Goal: Find contact information: Find contact information

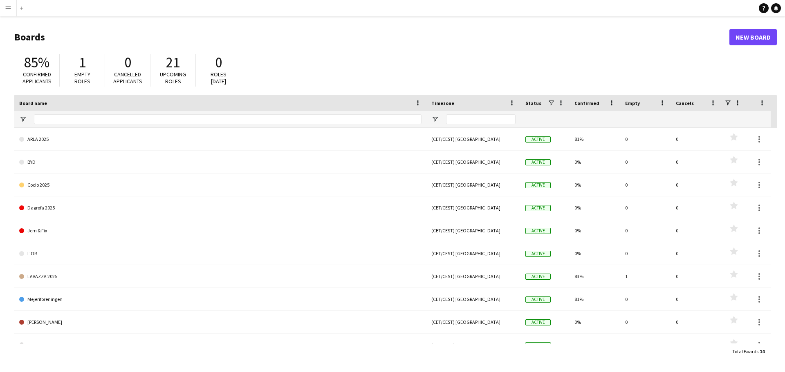
click at [10, 5] on button "Menu" at bounding box center [8, 8] width 16 height 16
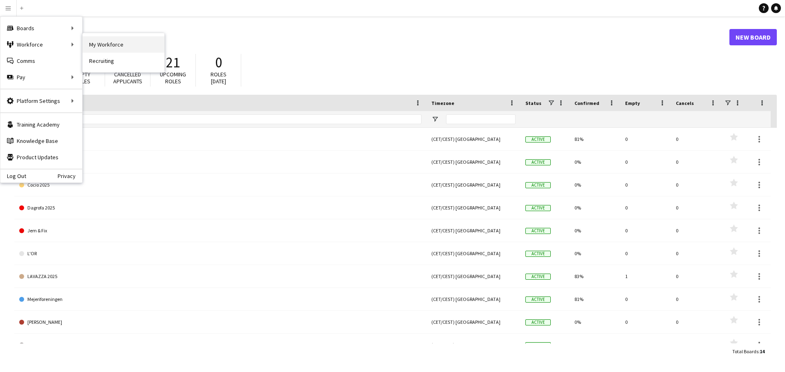
click at [90, 45] on link "My Workforce" at bounding box center [124, 44] width 82 height 16
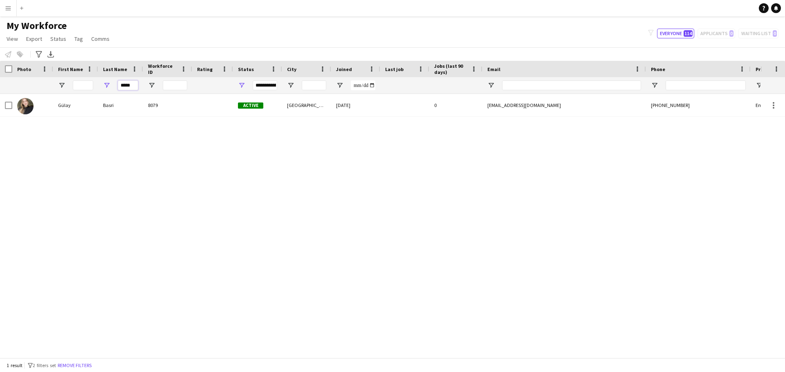
drag, startPoint x: 132, startPoint y: 88, endPoint x: 80, endPoint y: 83, distance: 52.6
click at [80, 83] on div "*****" at bounding box center [443, 85] width 886 height 16
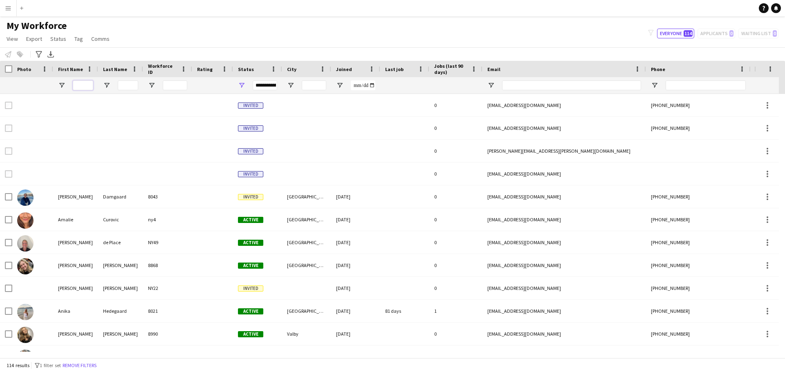
click at [81, 84] on input "First Name Filter Input" at bounding box center [83, 86] width 20 height 10
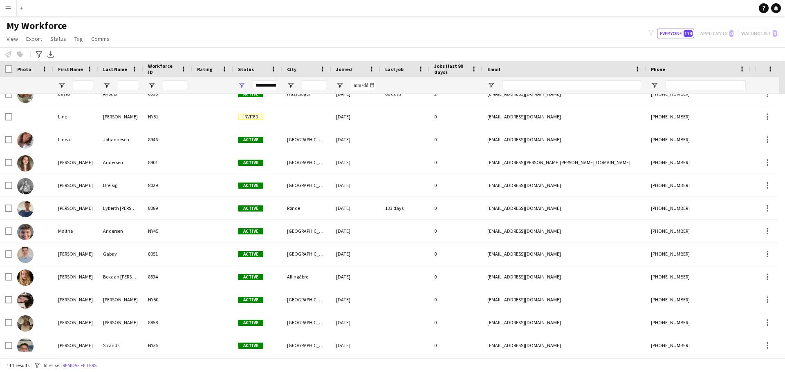
scroll to position [1594, 0]
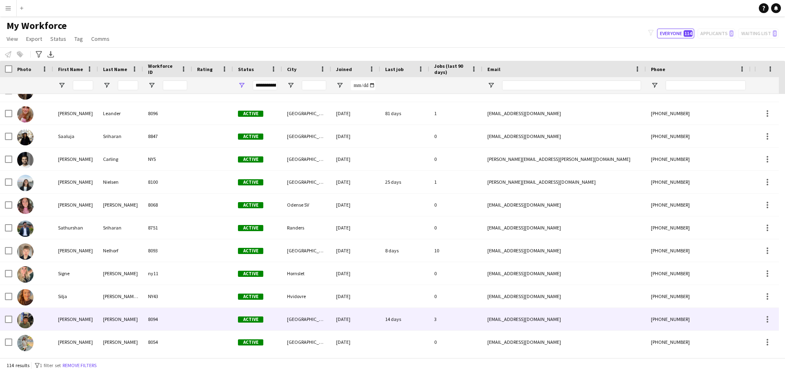
click at [134, 321] on div "[PERSON_NAME]" at bounding box center [120, 319] width 45 height 22
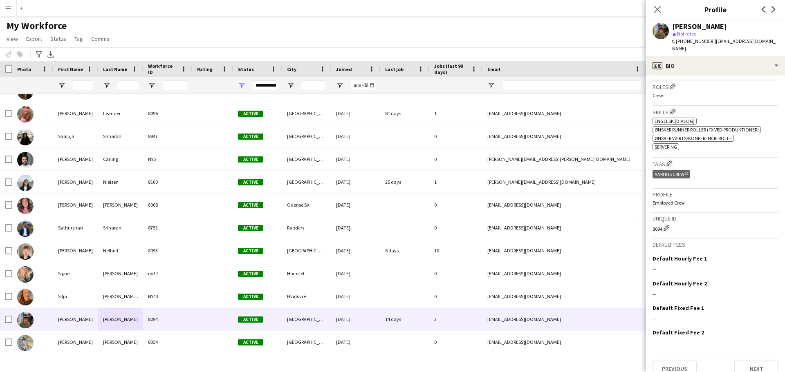
scroll to position [267, 0]
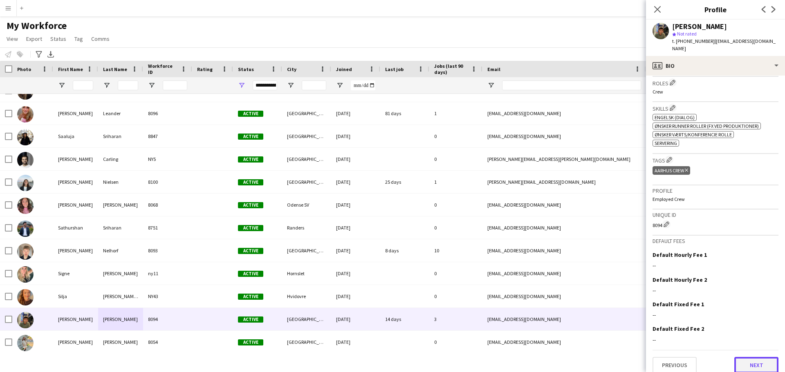
click at [759, 361] on button "Next" at bounding box center [756, 365] width 44 height 16
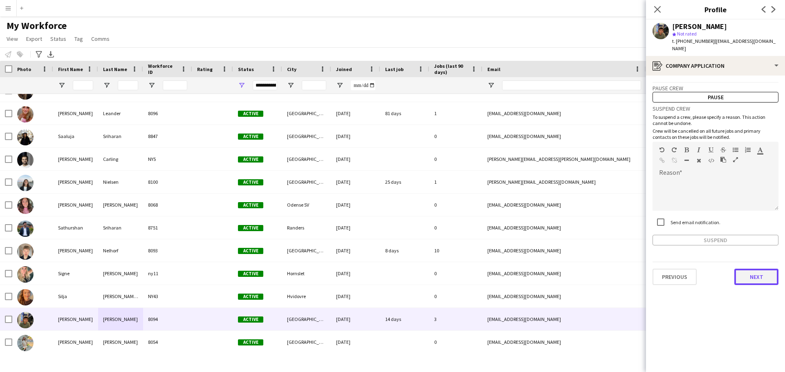
click at [760, 271] on button "Next" at bounding box center [756, 277] width 44 height 16
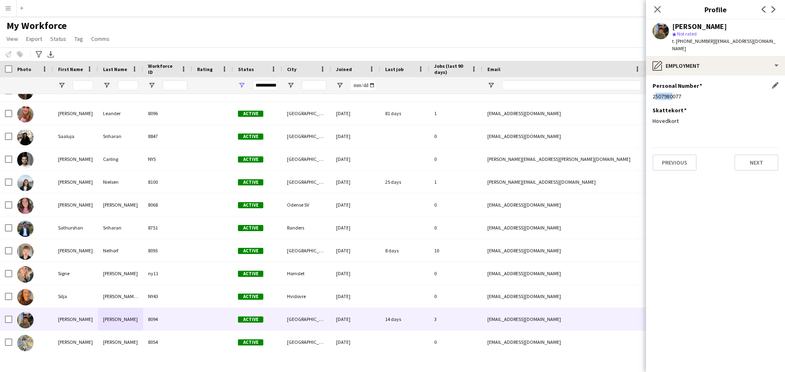
drag, startPoint x: 653, startPoint y: 88, endPoint x: 669, endPoint y: 89, distance: 16.0
click at [669, 93] on div "2507980077" at bounding box center [715, 96] width 126 height 7
drag, startPoint x: 683, startPoint y: 42, endPoint x: 703, endPoint y: 39, distance: 20.7
click at [703, 39] on span "t. [PHONE_NUMBER]" at bounding box center [693, 41] width 43 height 6
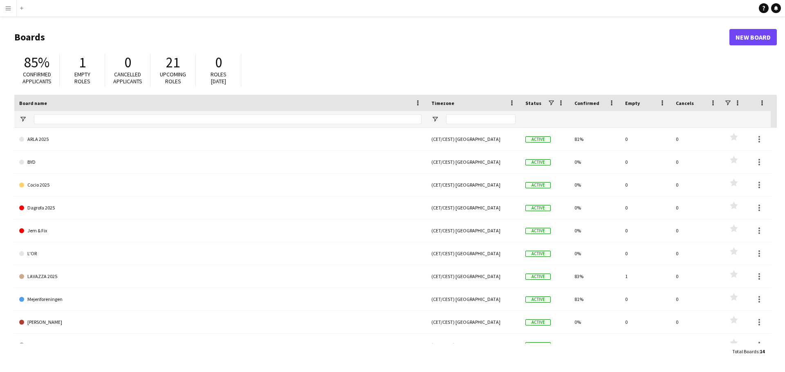
click at [2, 2] on button "Menu" at bounding box center [8, 8] width 16 height 16
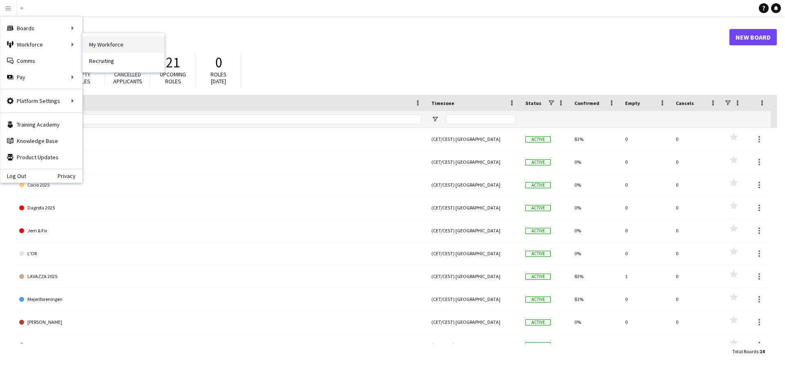
click at [101, 48] on link "My Workforce" at bounding box center [124, 44] width 82 height 16
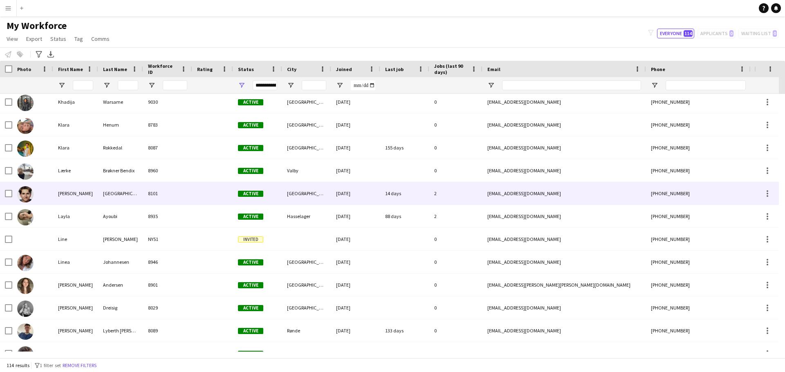
click at [81, 195] on div "[PERSON_NAME]" at bounding box center [75, 193] width 45 height 22
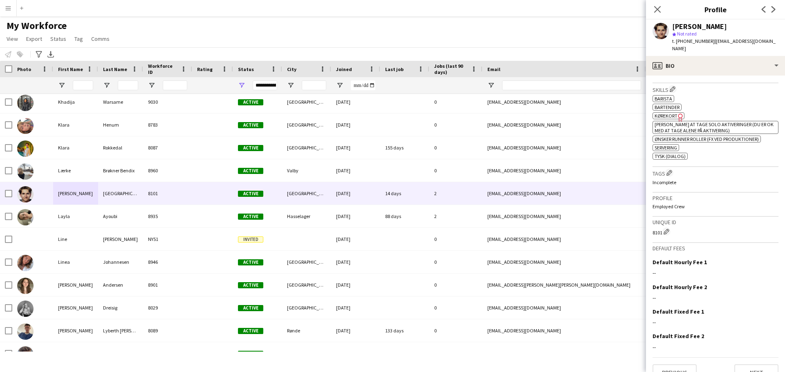
scroll to position [300, 0]
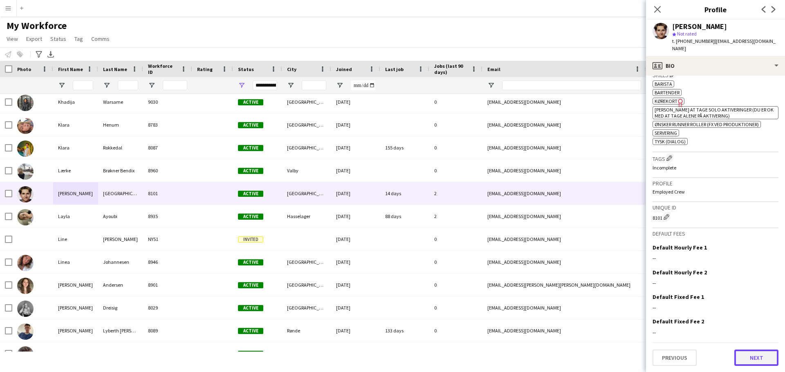
click at [742, 357] on button "Next" at bounding box center [756, 358] width 44 height 16
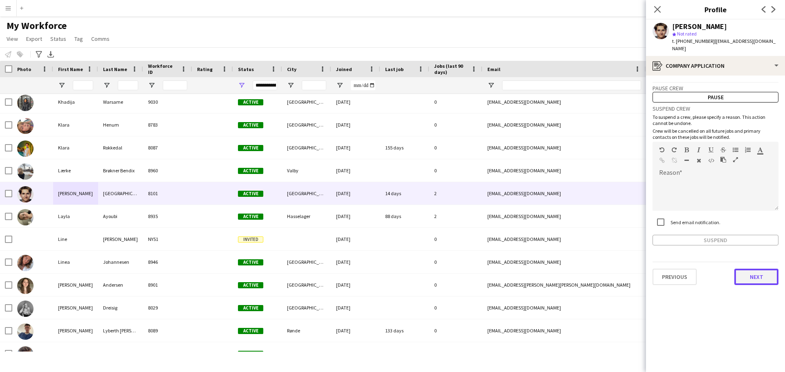
click at [759, 269] on button "Next" at bounding box center [756, 277] width 44 height 16
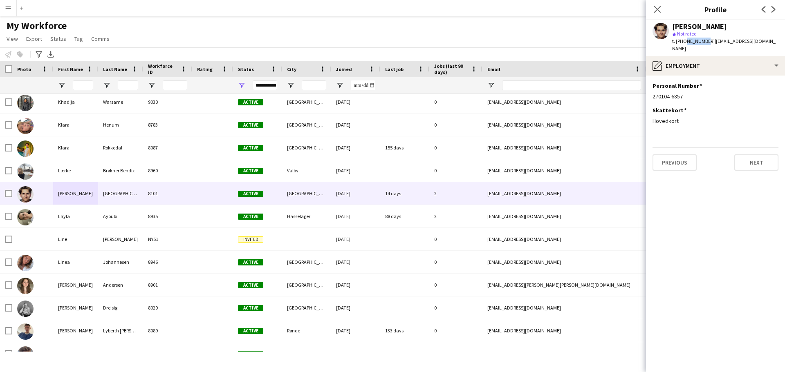
drag, startPoint x: 683, startPoint y: 41, endPoint x: 702, endPoint y: 43, distance: 19.3
click at [702, 43] on span "t. [PHONE_NUMBER]" at bounding box center [693, 41] width 43 height 6
click at [677, 162] on button "Previous" at bounding box center [674, 163] width 44 height 16
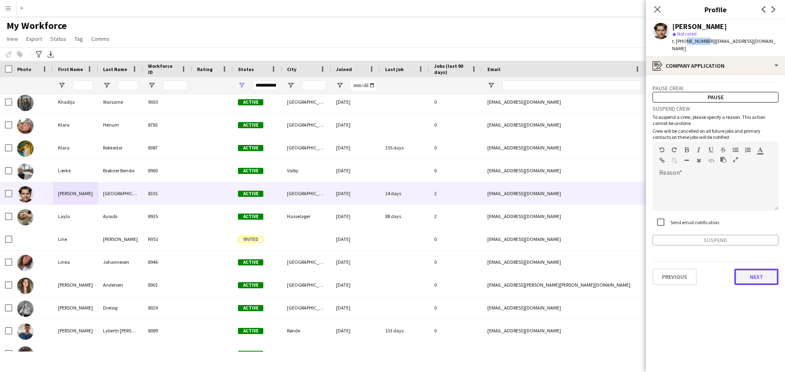
click at [762, 269] on button "Next" at bounding box center [756, 277] width 44 height 16
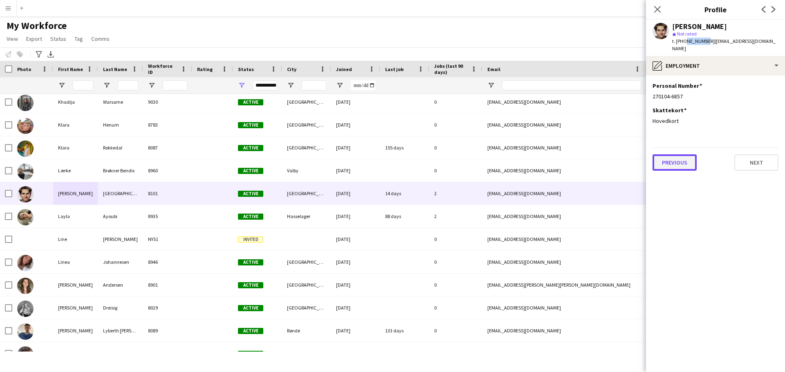
click at [682, 158] on button "Previous" at bounding box center [674, 163] width 44 height 16
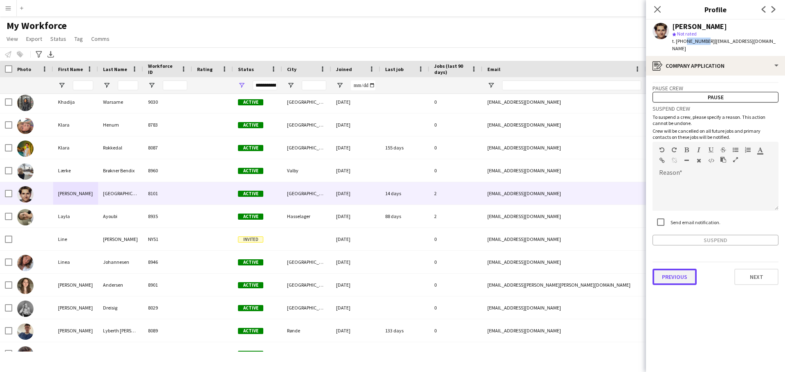
click at [688, 269] on button "Previous" at bounding box center [674, 277] width 44 height 16
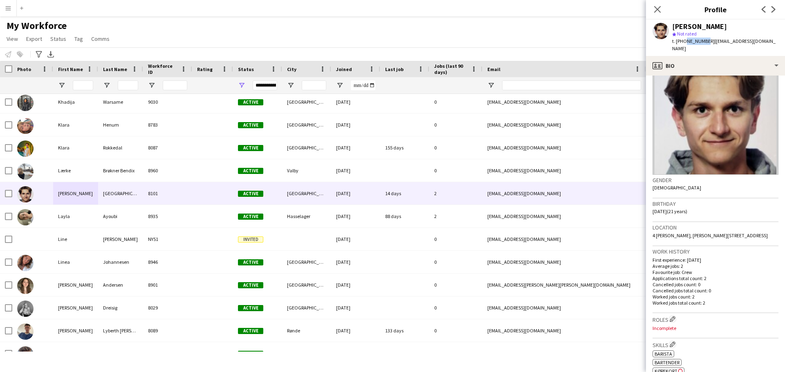
scroll to position [41, 0]
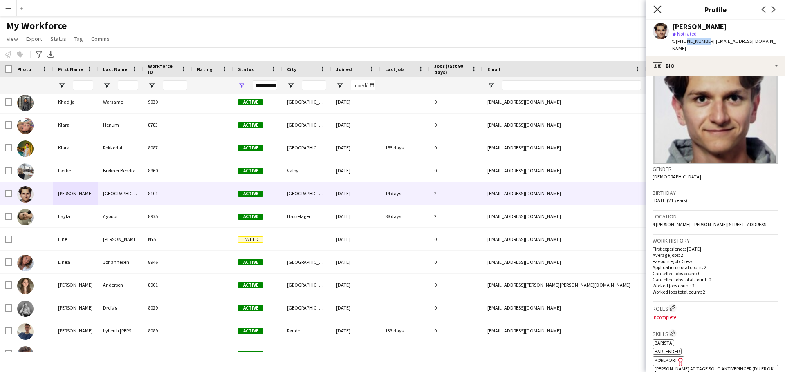
click at [655, 11] on icon "Close pop-in" at bounding box center [657, 9] width 8 height 8
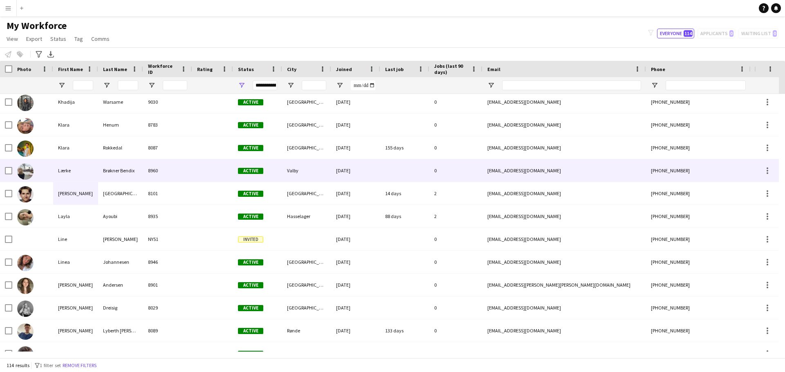
click at [688, 168] on div "[PHONE_NUMBER]" at bounding box center [698, 170] width 105 height 22
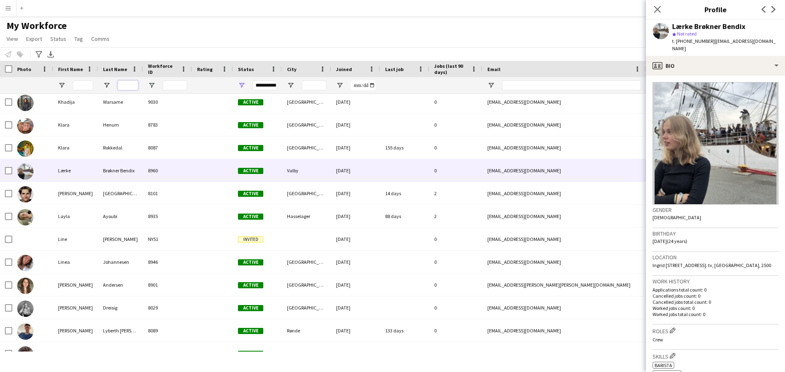
click at [133, 85] on input "Last Name Filter Input" at bounding box center [128, 86] width 20 height 10
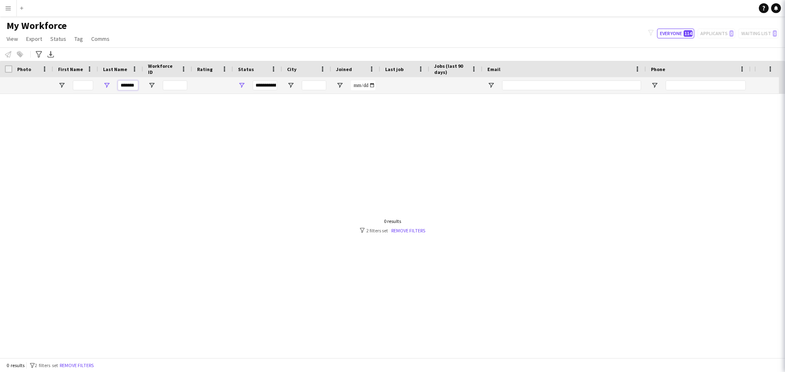
scroll to position [0, 2]
type input "********"
click at [269, 83] on div "**********" at bounding box center [265, 86] width 25 height 10
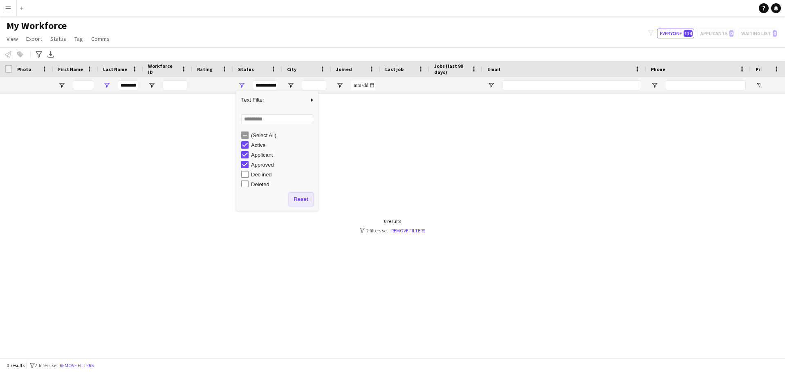
click at [291, 199] on button "Reset" at bounding box center [301, 199] width 24 height 13
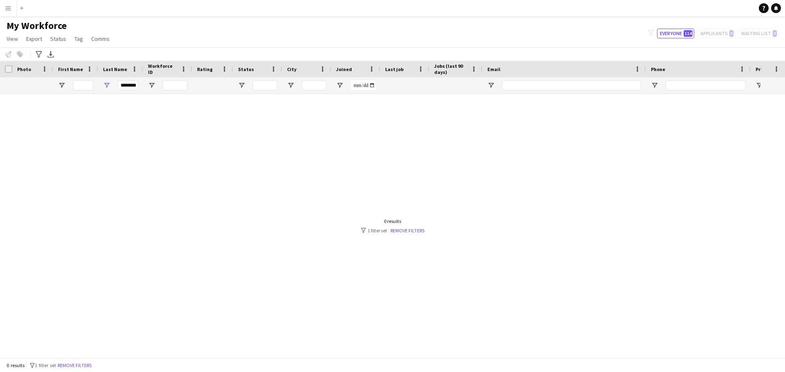
click at [173, 121] on div at bounding box center [380, 223] width 760 height 258
click at [122, 86] on input "********" at bounding box center [128, 86] width 20 height 10
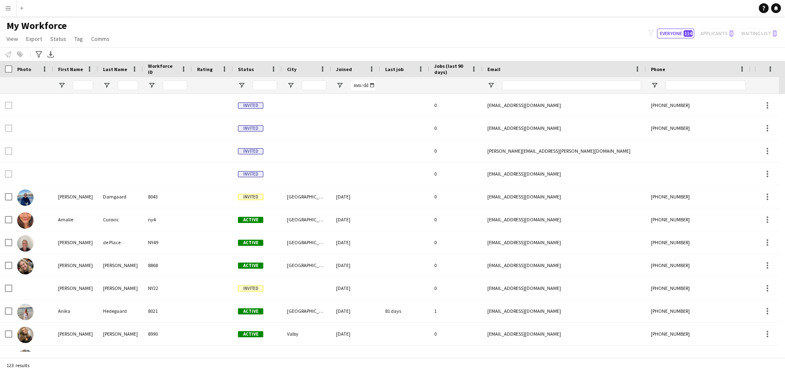
click at [76, 79] on div at bounding box center [83, 85] width 20 height 16
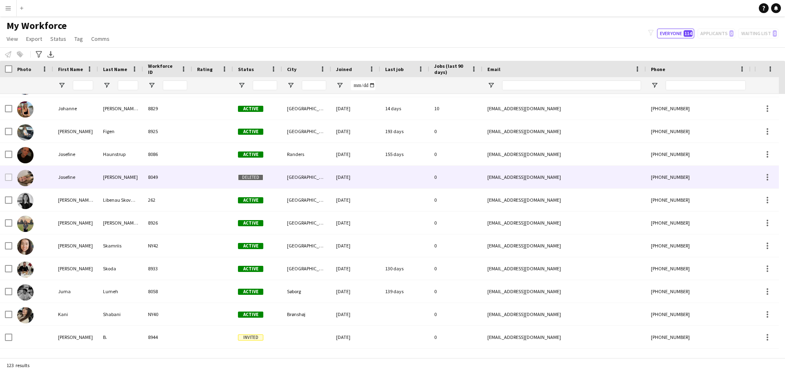
scroll to position [960, 0]
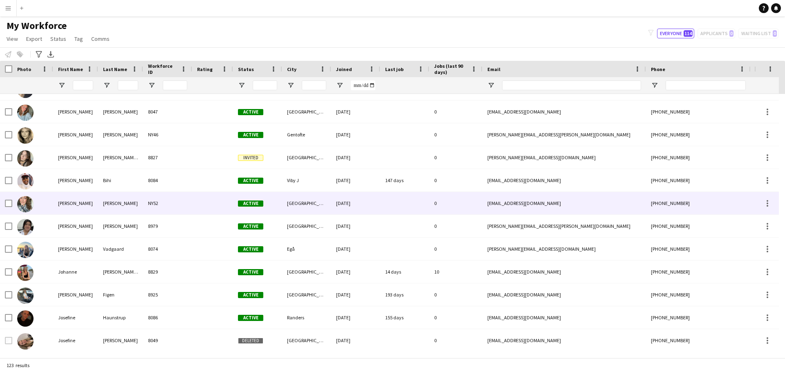
click at [91, 199] on div "[PERSON_NAME]" at bounding box center [75, 203] width 45 height 22
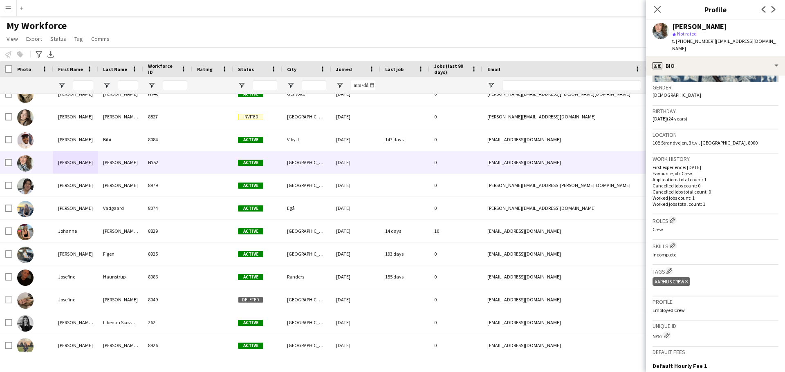
scroll to position [234, 0]
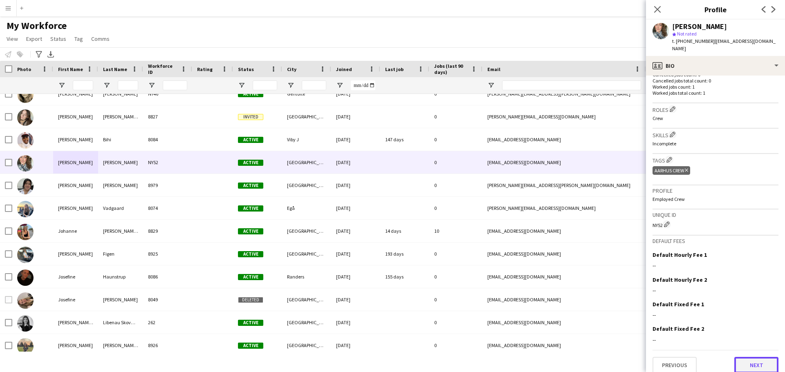
click at [744, 357] on button "Next" at bounding box center [756, 365] width 44 height 16
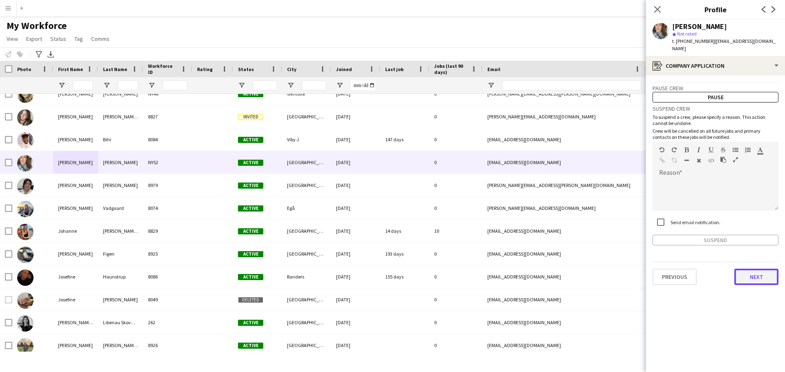
click at [742, 269] on button "Next" at bounding box center [756, 277] width 44 height 16
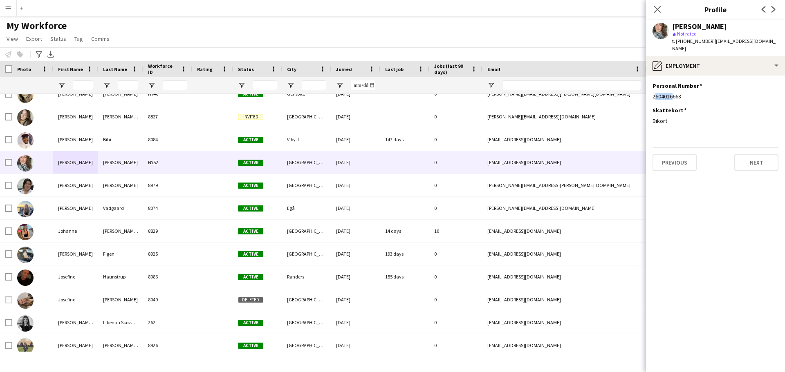
drag, startPoint x: 668, startPoint y: 89, endPoint x: 651, endPoint y: 89, distance: 17.6
click at [651, 89] on app-section-data-types "Personal Number Edit this field 2604016668 Skattekort Edit this field Bikort Pr…" at bounding box center [715, 224] width 139 height 297
drag, startPoint x: 684, startPoint y: 38, endPoint x: 702, endPoint y: 47, distance: 20.3
click at [702, 47] on div "[PERSON_NAME] star Not rated t. [PHONE_NUMBER] | [EMAIL_ADDRESS][DOMAIN_NAME]" at bounding box center [715, 38] width 139 height 36
click at [669, 148] on div "Previous Next" at bounding box center [715, 159] width 126 height 23
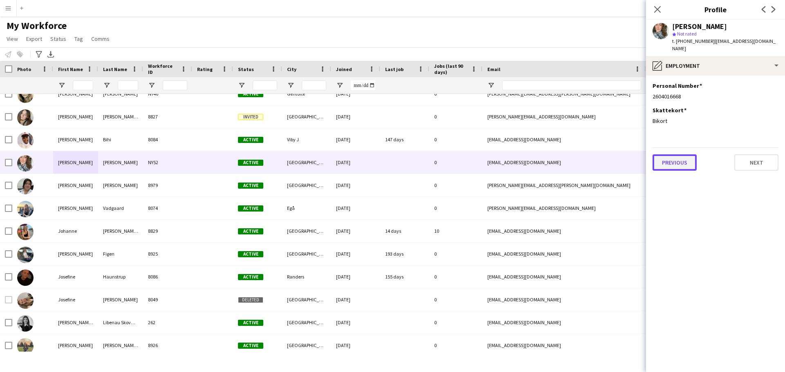
click at [672, 155] on button "Previous" at bounding box center [674, 163] width 44 height 16
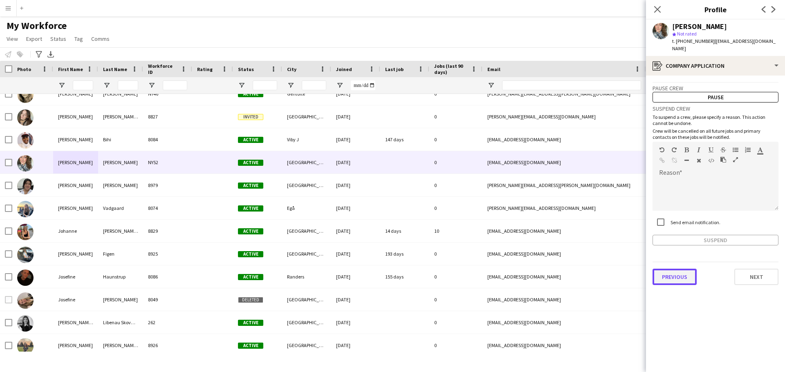
click at [686, 269] on button "Previous" at bounding box center [674, 277] width 44 height 16
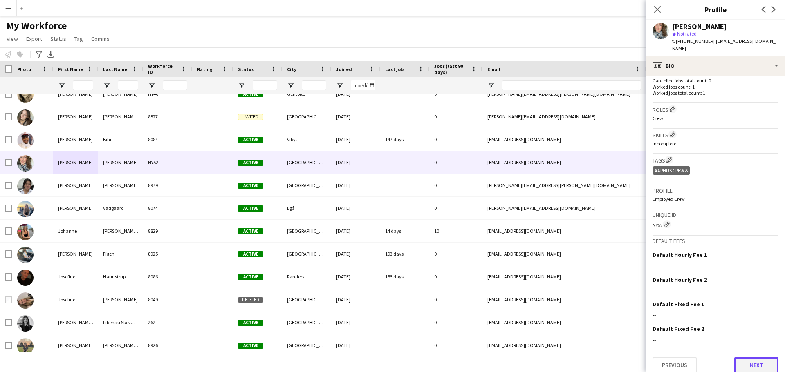
click at [760, 360] on button "Next" at bounding box center [756, 365] width 44 height 16
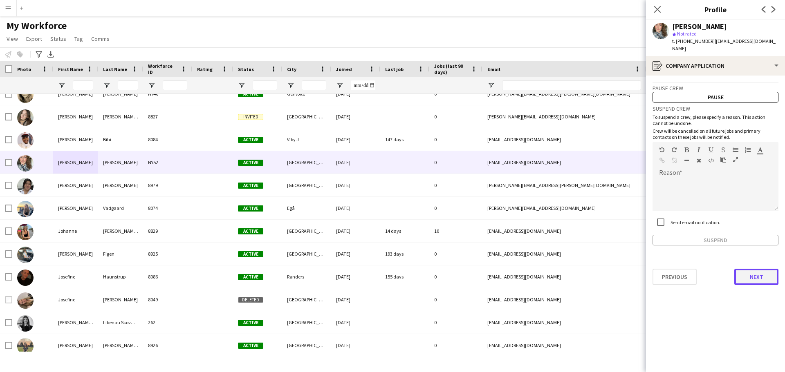
click at [760, 272] on button "Next" at bounding box center [756, 277] width 44 height 16
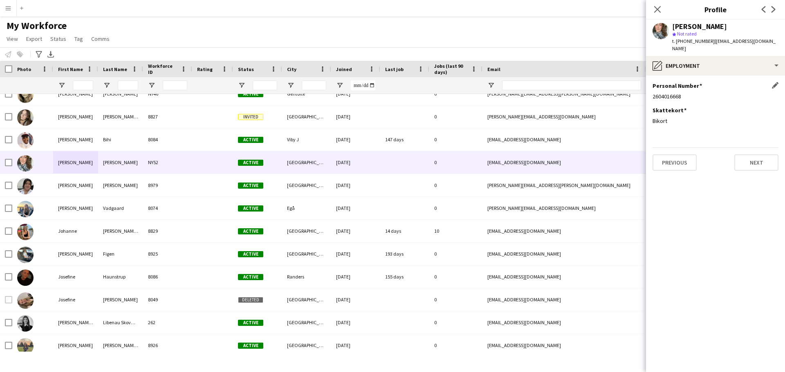
drag, startPoint x: 669, startPoint y: 91, endPoint x: 680, endPoint y: 95, distance: 11.8
click at [680, 95] on div "Personal Number Edit this field 2604016668" at bounding box center [715, 94] width 126 height 25
click at [682, 117] on div "Bikort" at bounding box center [715, 120] width 126 height 7
click at [675, 161] on button "Previous" at bounding box center [674, 163] width 44 height 16
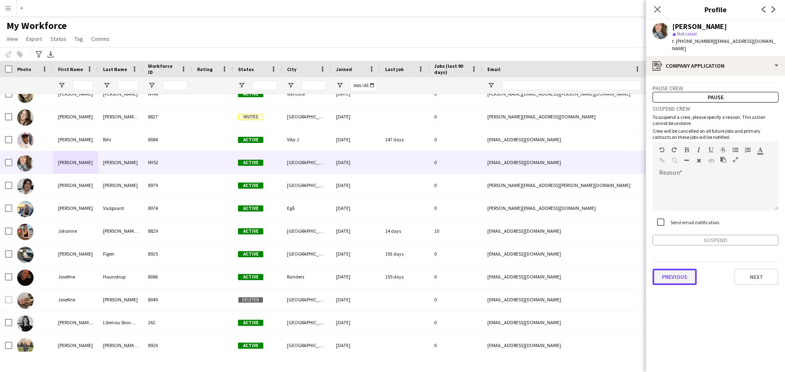
click at [681, 269] on button "Previous" at bounding box center [674, 277] width 44 height 16
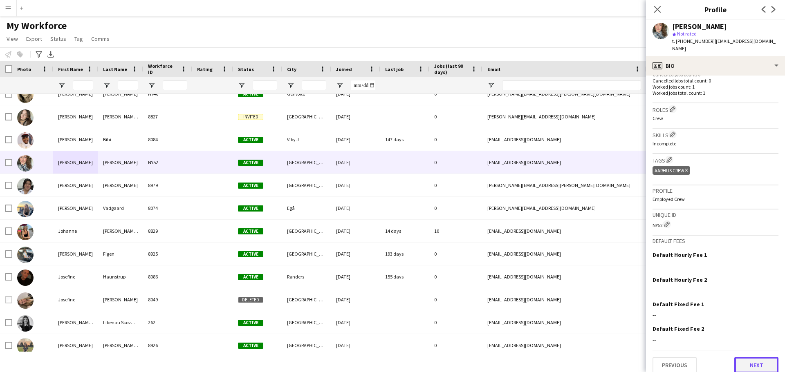
click at [763, 362] on button "Next" at bounding box center [756, 365] width 44 height 16
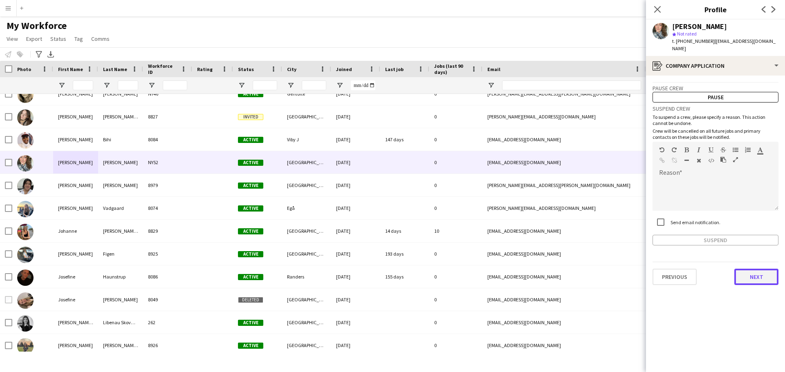
click at [752, 269] on button "Next" at bounding box center [756, 277] width 44 height 16
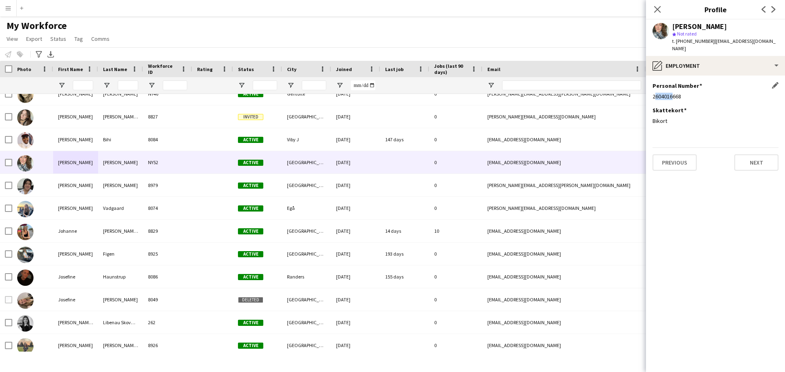
drag, startPoint x: 653, startPoint y: 88, endPoint x: 668, endPoint y: 97, distance: 18.0
click at [668, 97] on div "Personal Number Edit this field 2604016668" at bounding box center [715, 94] width 126 height 25
drag, startPoint x: 683, startPoint y: 42, endPoint x: 692, endPoint y: 45, distance: 9.8
click at [692, 45] on div "t. [PHONE_NUMBER] | [EMAIL_ADDRESS][DOMAIN_NAME]" at bounding box center [725, 45] width 106 height 15
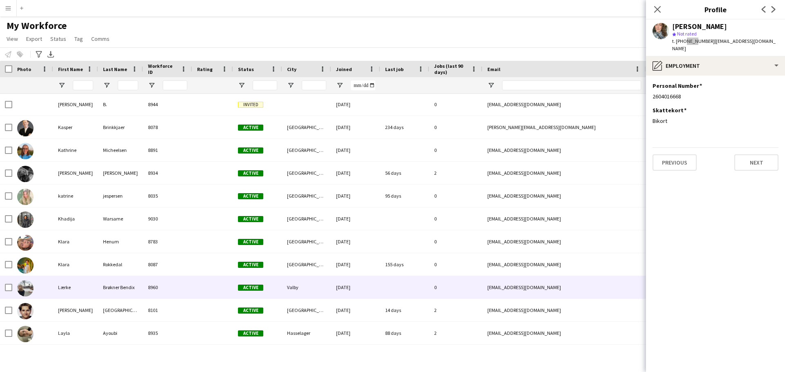
scroll to position [1226, 0]
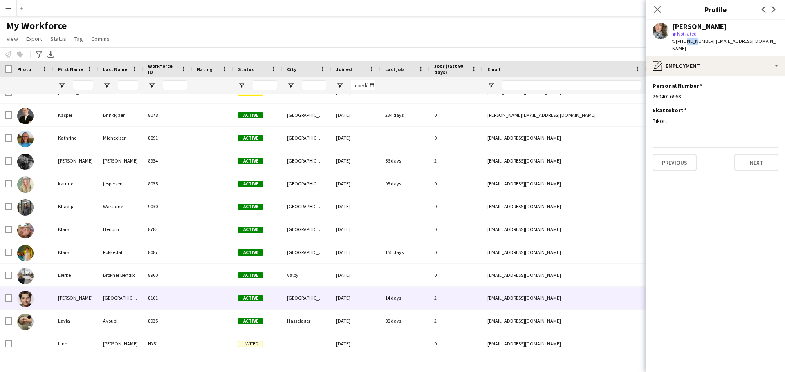
click at [94, 303] on div "[PERSON_NAME]" at bounding box center [75, 298] width 45 height 22
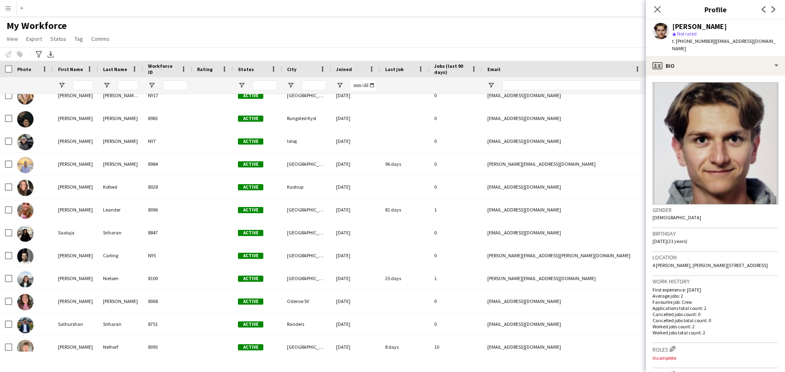
scroll to position [2371, 0]
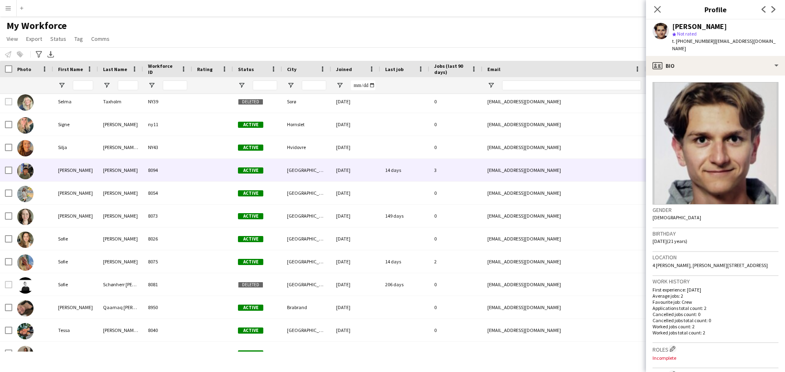
click at [66, 176] on div "[PERSON_NAME]" at bounding box center [75, 170] width 45 height 22
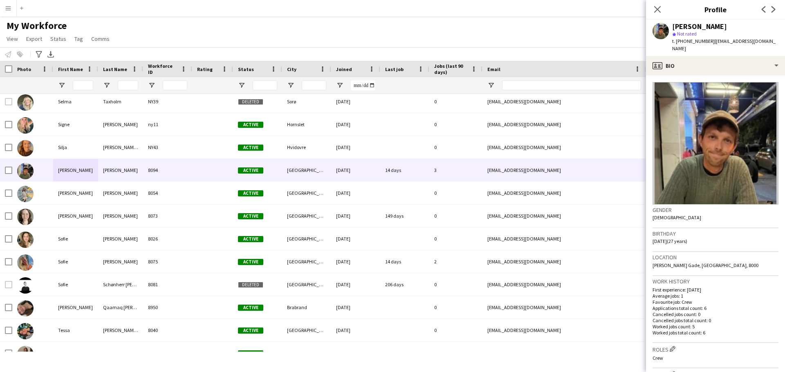
click at [706, 101] on img at bounding box center [715, 143] width 126 height 123
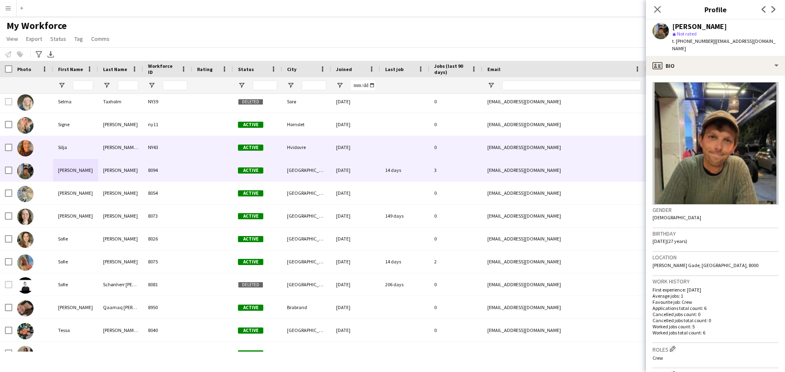
click at [113, 141] on div "[PERSON_NAME] [PERSON_NAME]" at bounding box center [120, 147] width 45 height 22
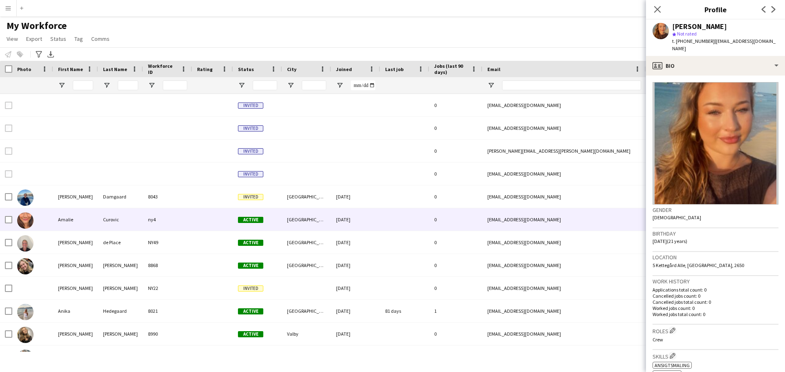
scroll to position [82, 0]
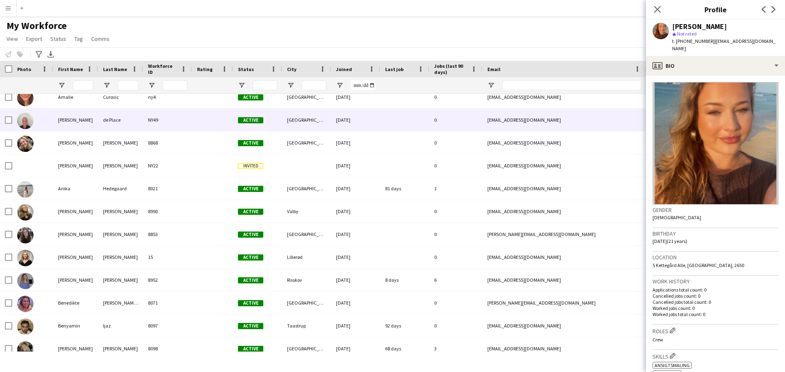
click at [111, 126] on div "de Place" at bounding box center [120, 120] width 45 height 22
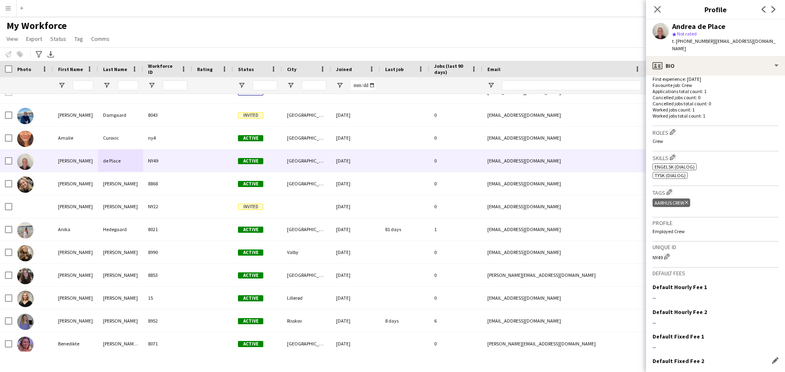
scroll to position [243, 0]
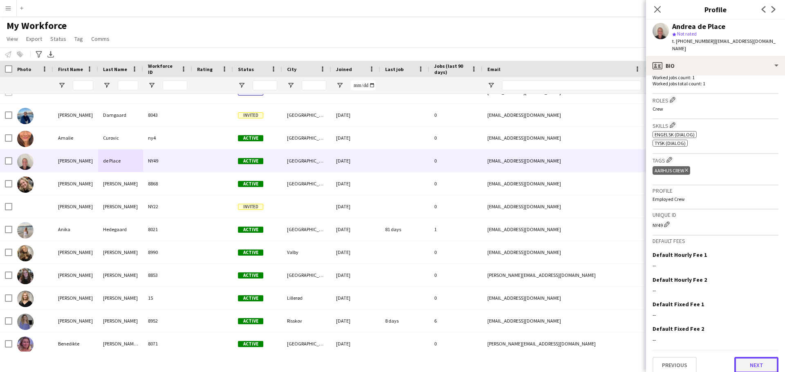
click at [756, 359] on button "Next" at bounding box center [756, 365] width 44 height 16
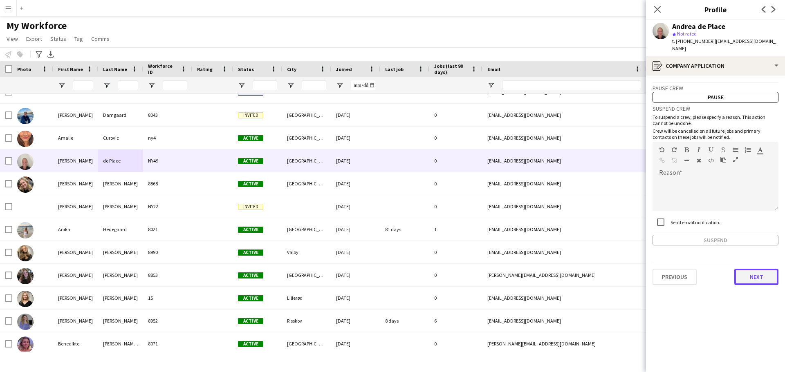
click at [748, 269] on button "Next" at bounding box center [756, 277] width 44 height 16
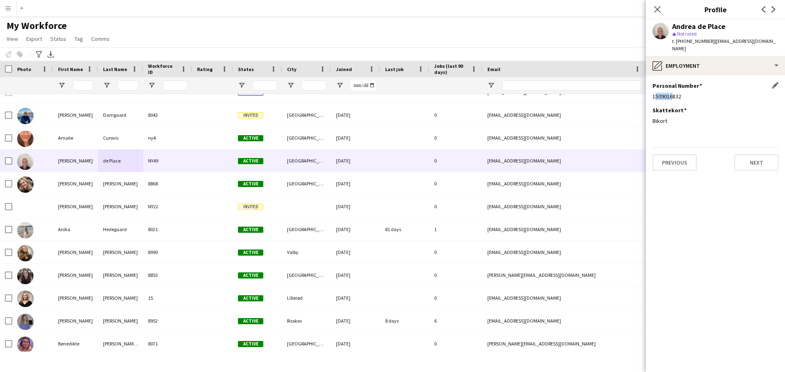
drag, startPoint x: 653, startPoint y: 89, endPoint x: 669, endPoint y: 90, distance: 16.0
click at [669, 93] on div "1509016832" at bounding box center [715, 96] width 126 height 7
drag, startPoint x: 683, startPoint y: 41, endPoint x: 703, endPoint y: 42, distance: 20.0
click at [703, 42] on span "t. [PHONE_NUMBER]" at bounding box center [693, 41] width 43 height 6
click at [683, 158] on button "Previous" at bounding box center [674, 163] width 44 height 16
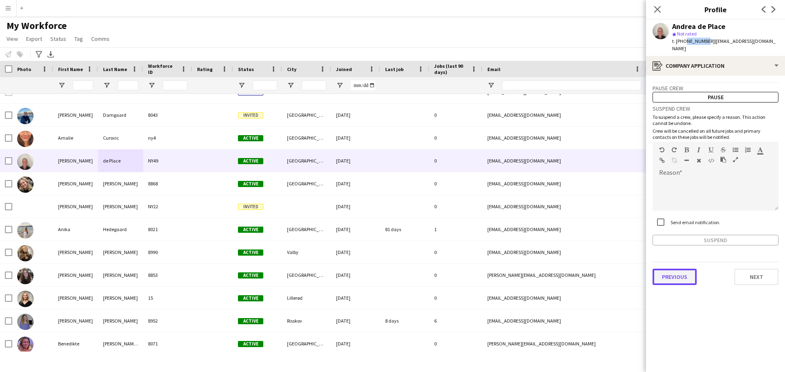
click at [672, 275] on button "Previous" at bounding box center [674, 277] width 44 height 16
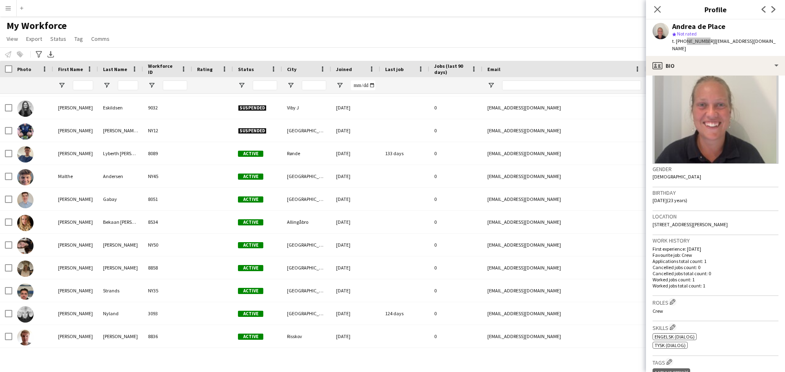
scroll to position [1635, 0]
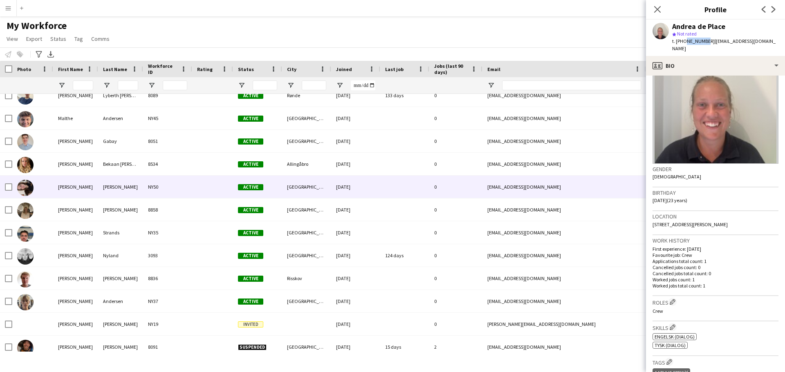
click at [102, 181] on div "[PERSON_NAME]" at bounding box center [120, 187] width 45 height 22
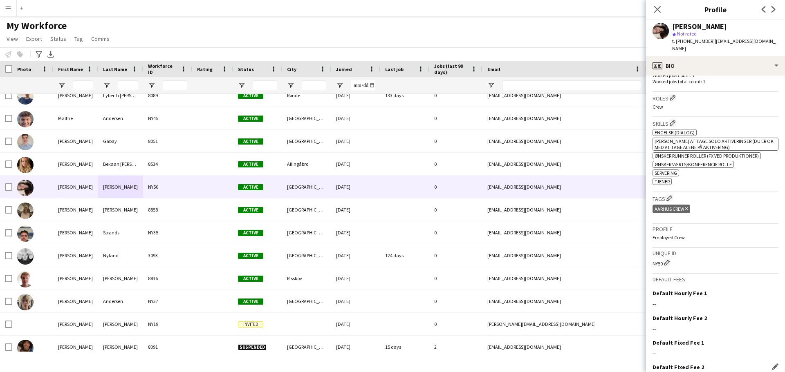
scroll to position [284, 0]
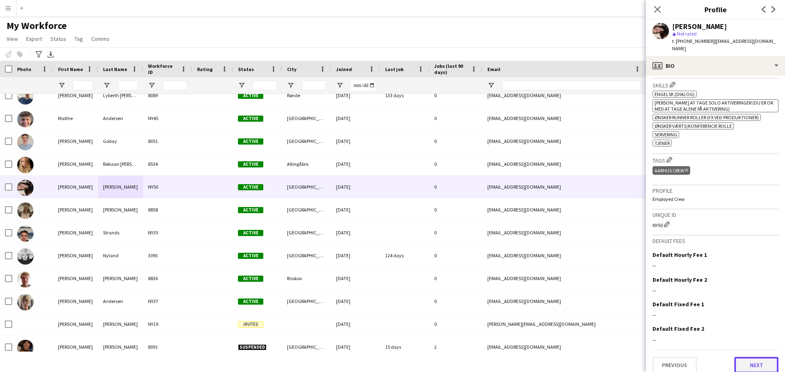
click at [751, 357] on button "Next" at bounding box center [756, 365] width 44 height 16
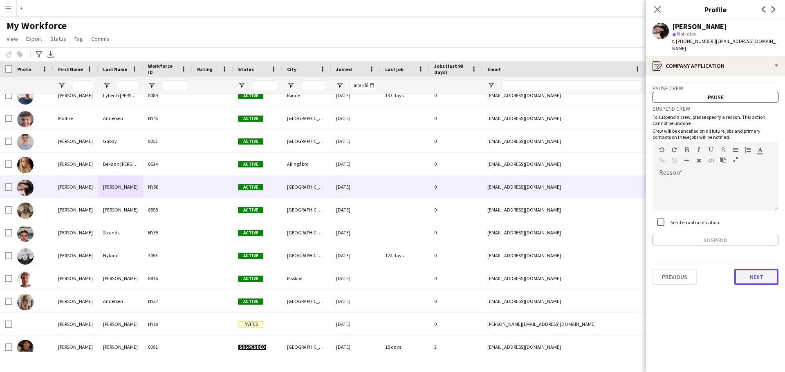
click at [765, 269] on button "Next" at bounding box center [756, 277] width 44 height 16
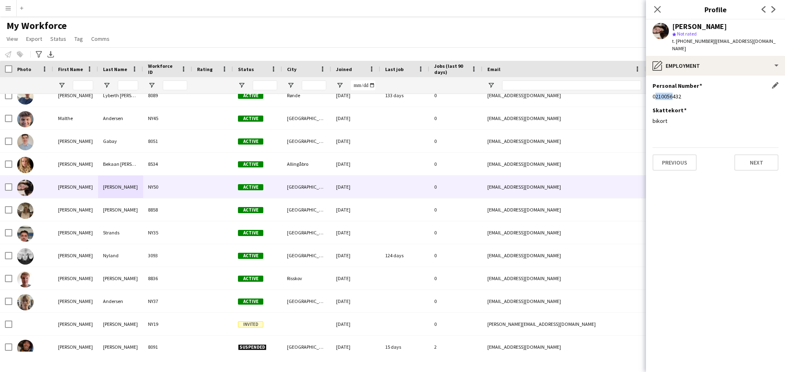
drag, startPoint x: 654, startPoint y: 88, endPoint x: 671, endPoint y: 92, distance: 17.6
click at [671, 93] on div "0210056432" at bounding box center [715, 96] width 126 height 7
drag, startPoint x: 684, startPoint y: 38, endPoint x: 703, endPoint y: 43, distance: 19.6
click at [703, 43] on span "t. [PHONE_NUMBER]" at bounding box center [693, 41] width 43 height 6
click at [660, 8] on icon "Close pop-in" at bounding box center [657, 9] width 8 height 8
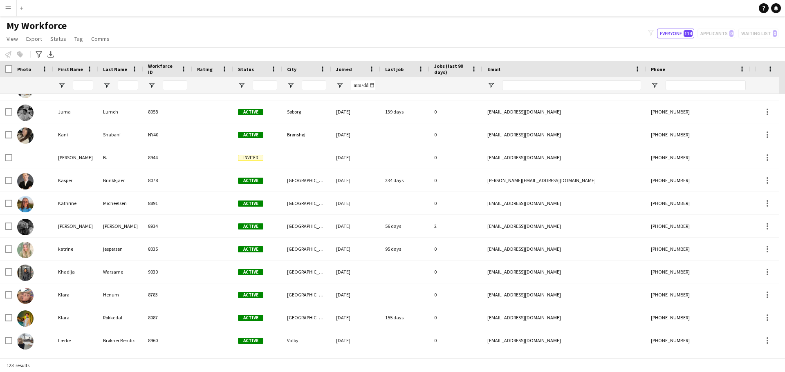
scroll to position [1104, 0]
